Goal: Navigation & Orientation: Find specific page/section

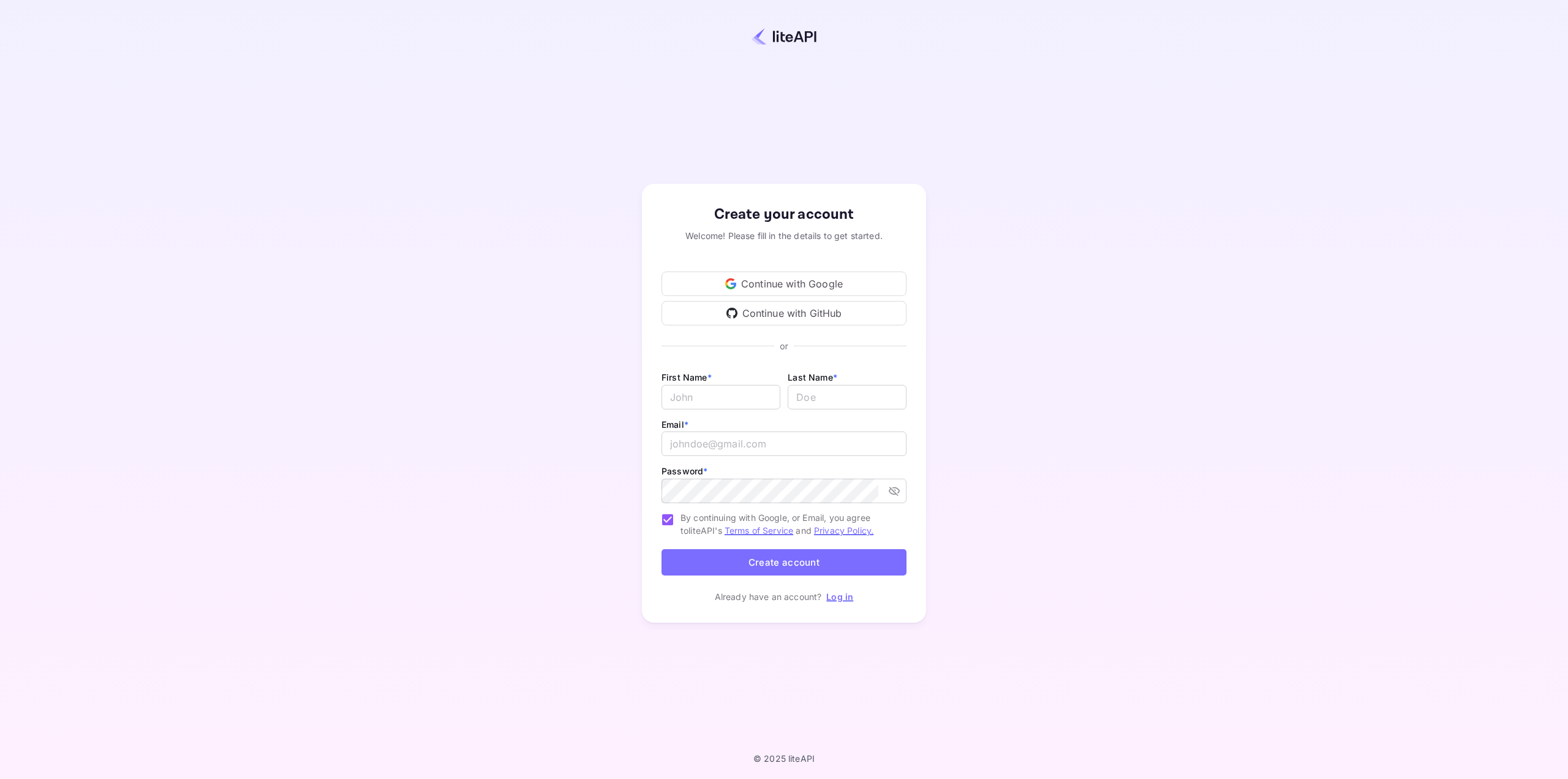
click at [777, 284] on div "Continue with Google" at bounding box center [784, 283] width 245 height 24
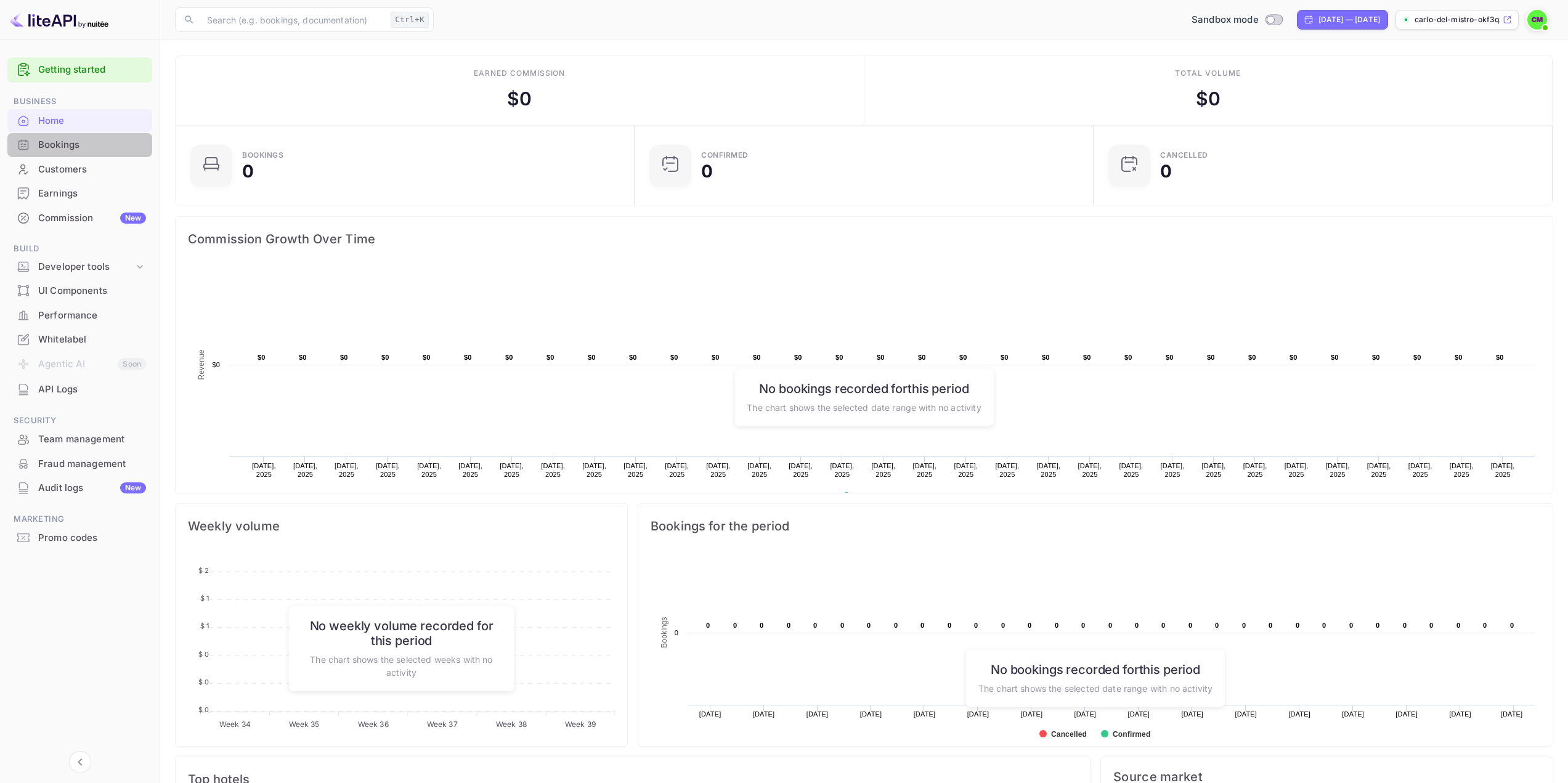
click at [43, 148] on div "Bookings" at bounding box center [92, 145] width 108 height 14
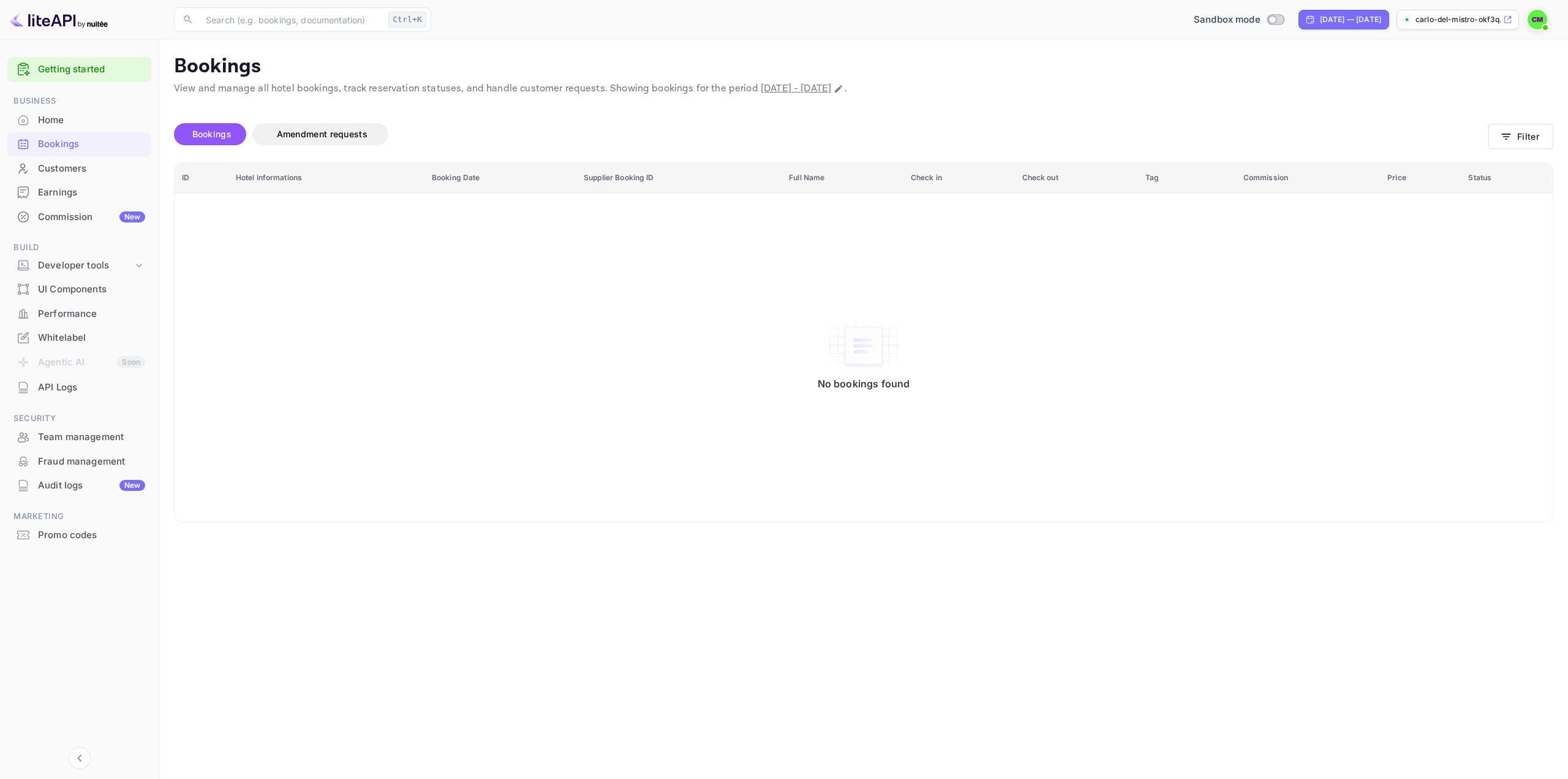
click at [74, 64] on link "Getting started" at bounding box center [92, 69] width 107 height 14
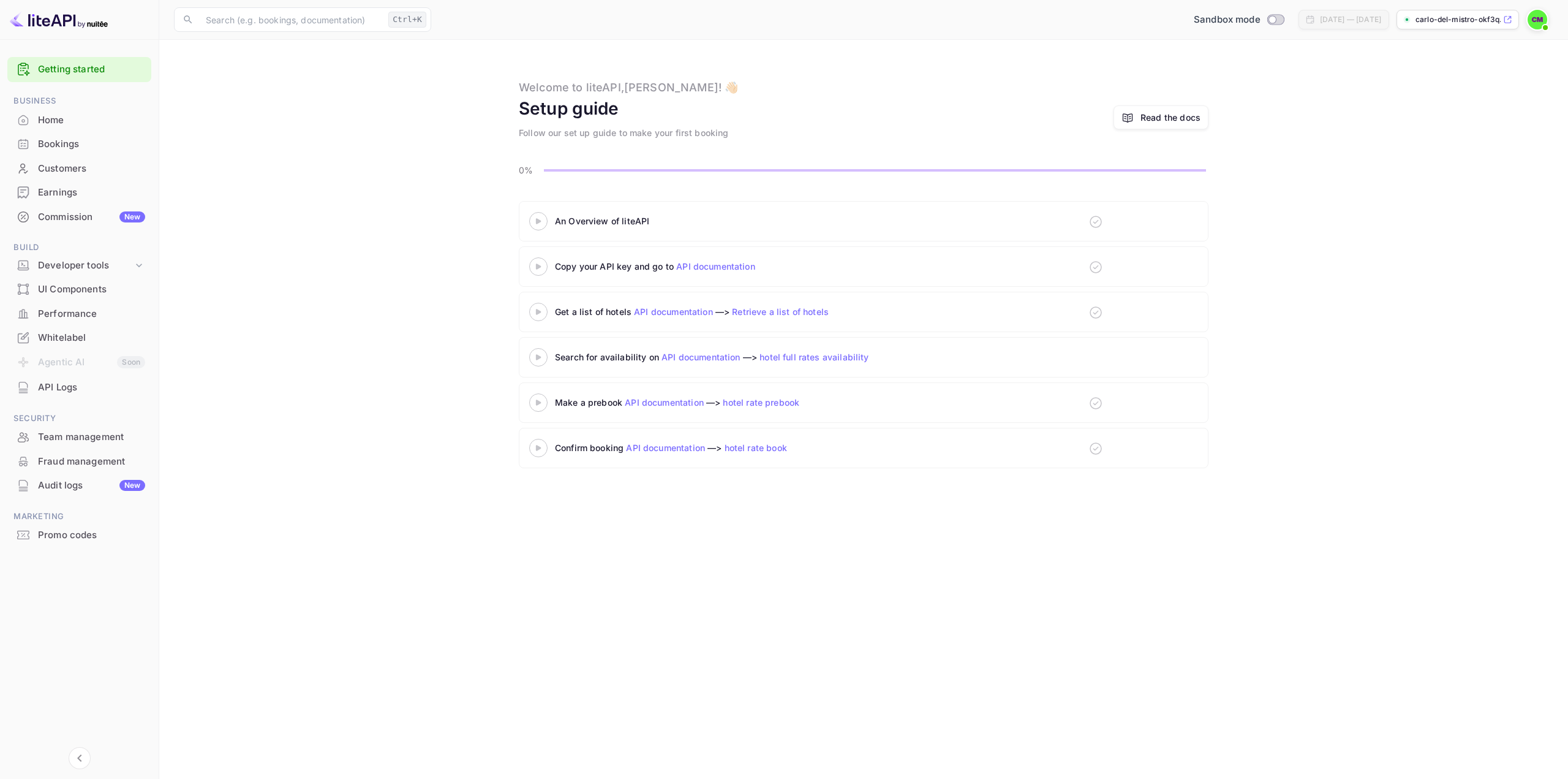
click at [536, 219] on 3 at bounding box center [539, 221] width 5 height 6
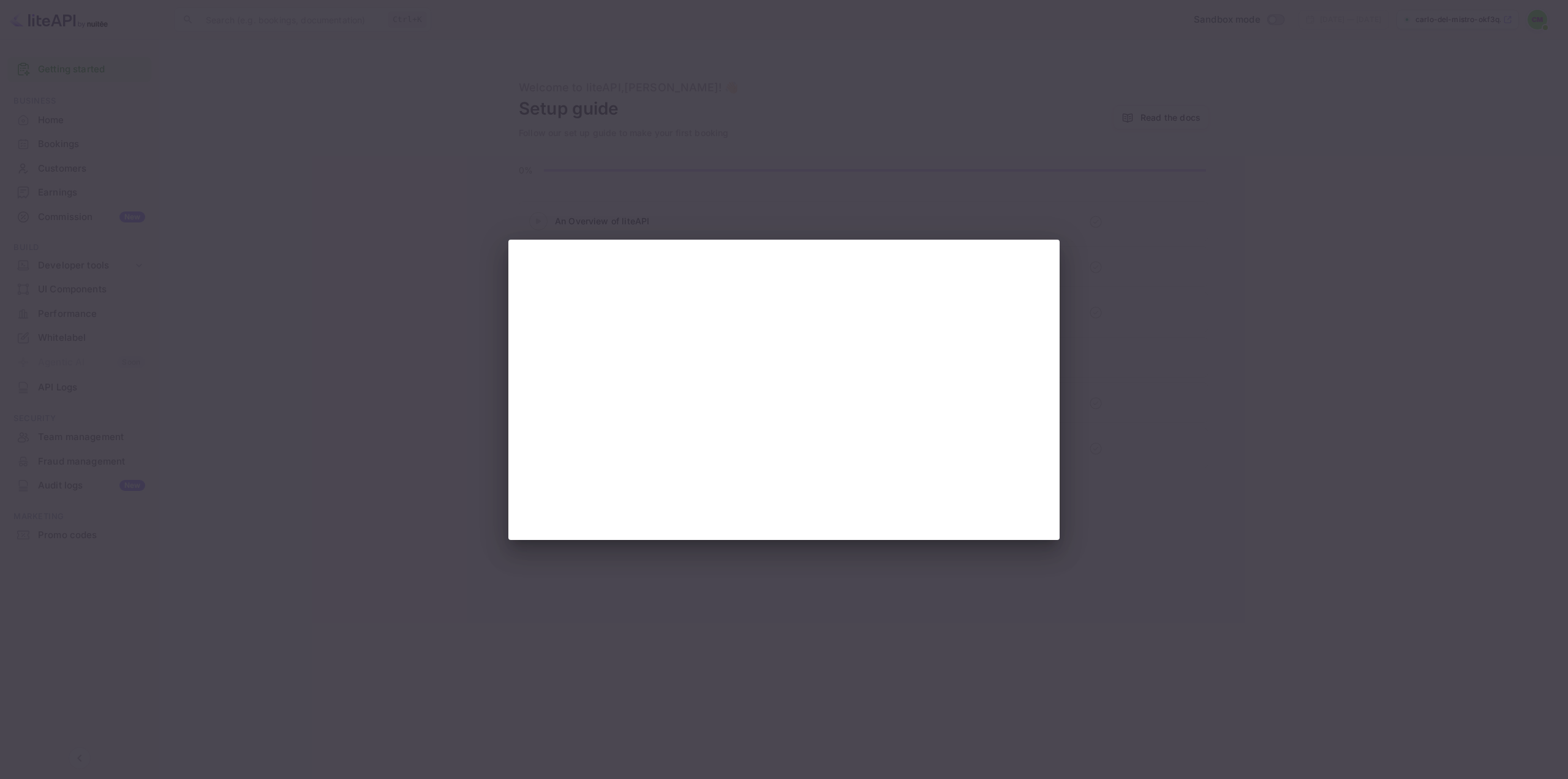
click at [436, 407] on div at bounding box center [784, 390] width 1568 height 779
